Goal: Navigation & Orientation: Go to known website

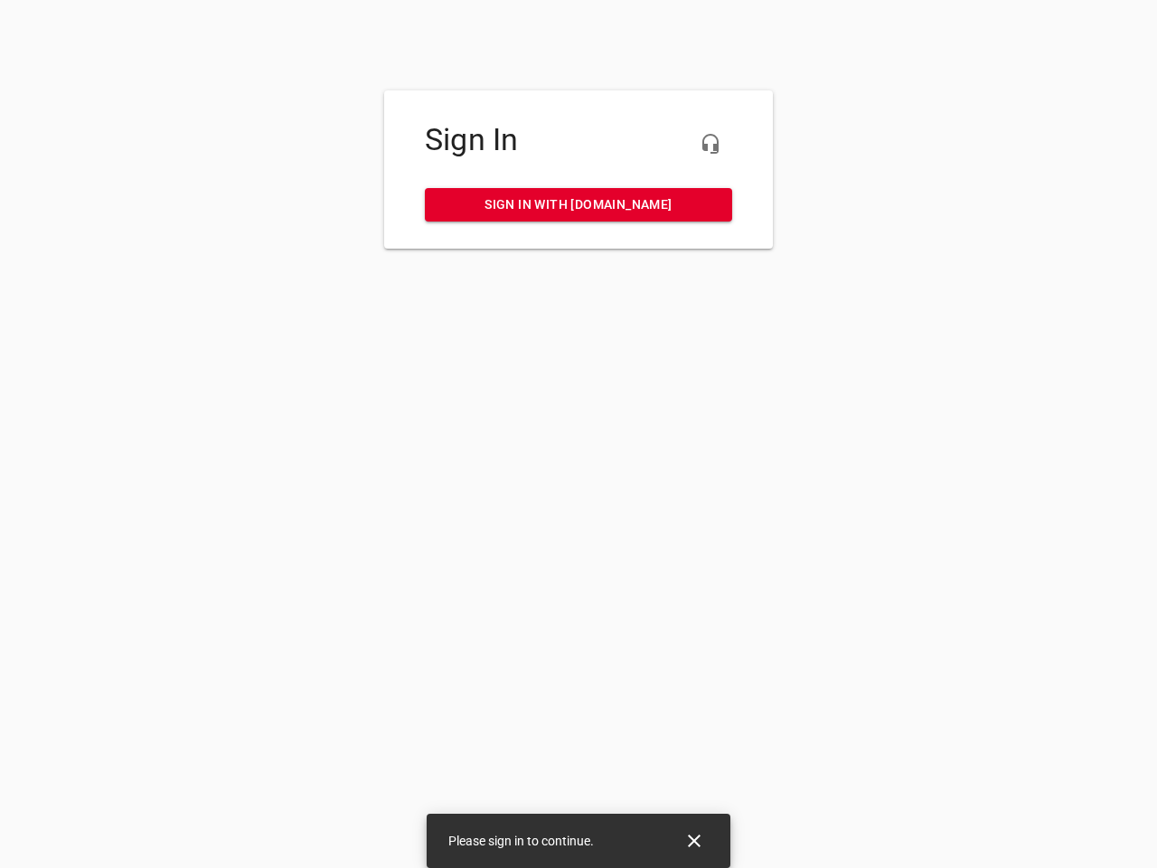
click at [710, 144] on icon "button" at bounding box center [711, 144] width 22 height 22
click at [694, 841] on icon "Close" at bounding box center [694, 840] width 13 height 13
